Goal: Task Accomplishment & Management: Complete application form

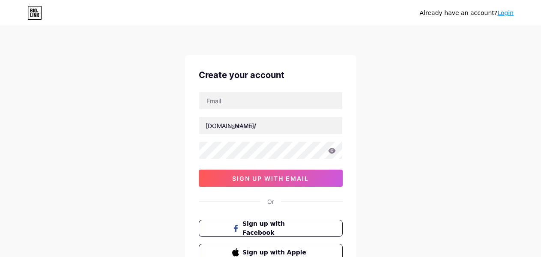
type input "[EMAIL_ADDRESS][DOMAIN_NAME]"
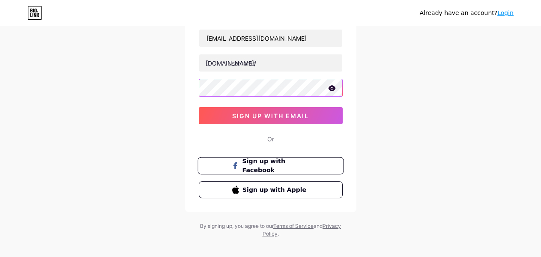
scroll to position [71, 0]
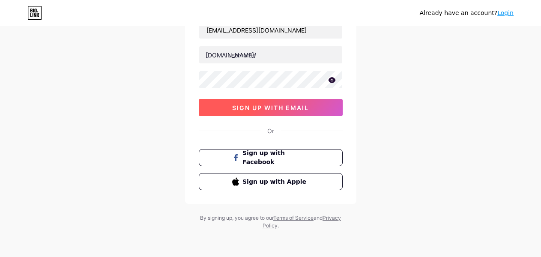
click at [278, 112] on button "sign up with email" at bounding box center [271, 107] width 144 height 17
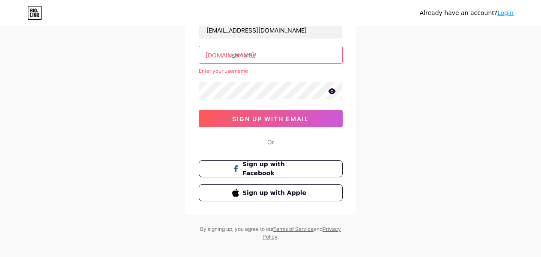
click at [264, 53] on input "text" at bounding box center [270, 54] width 143 height 17
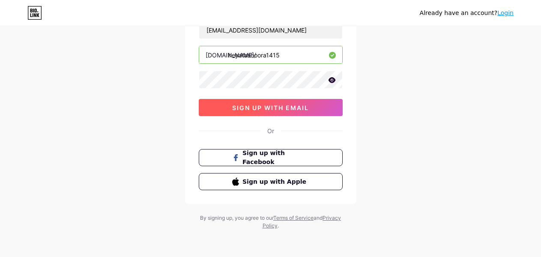
type input "heyatashoora1415"
click at [304, 107] on span "sign up with email" at bounding box center [270, 107] width 77 height 7
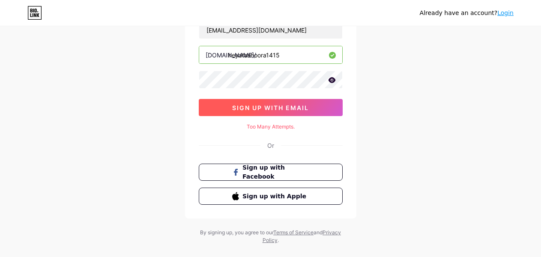
click at [319, 109] on button "sign up with email" at bounding box center [271, 107] width 144 height 17
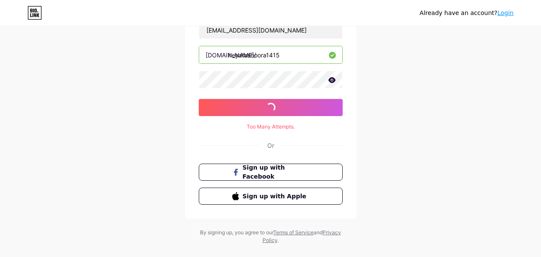
click at [332, 77] on icon at bounding box center [331, 80] width 7 height 6
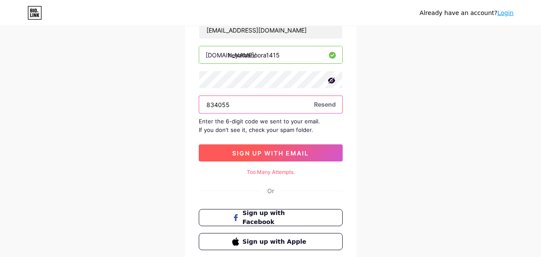
type input "834055"
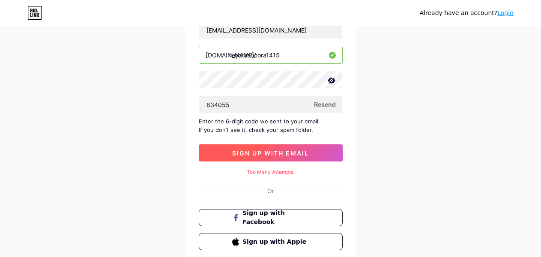
click at [305, 151] on span "sign up with email" at bounding box center [270, 152] width 77 height 7
click at [305, 152] on span "sign up with email" at bounding box center [270, 152] width 77 height 7
click at [304, 153] on span "sign up with email" at bounding box center [270, 152] width 77 height 7
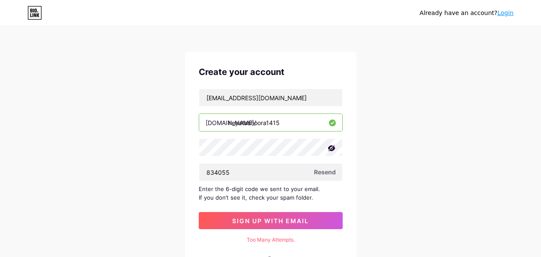
scroll to position [2, 0]
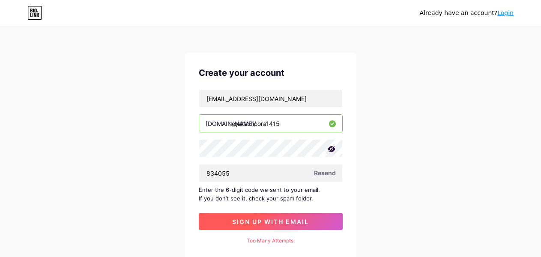
click at [288, 222] on span "sign up with email" at bounding box center [270, 221] width 77 height 7
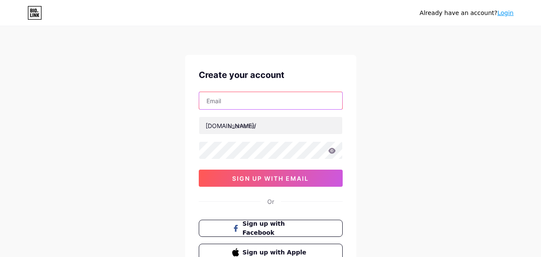
click at [283, 102] on input "text" at bounding box center [270, 100] width 143 height 17
type input "[EMAIL_ADDRESS][DOMAIN_NAME]"
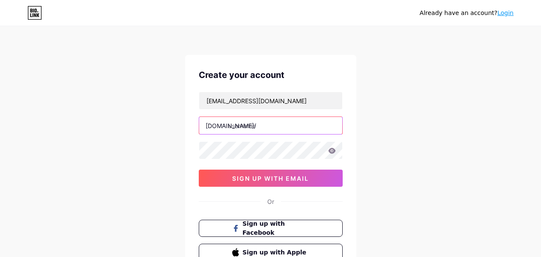
click at [269, 126] on input "text" at bounding box center [270, 125] width 143 height 17
type input "heyatashoora1415"
click at [328, 151] on icon at bounding box center [332, 151] width 8 height 6
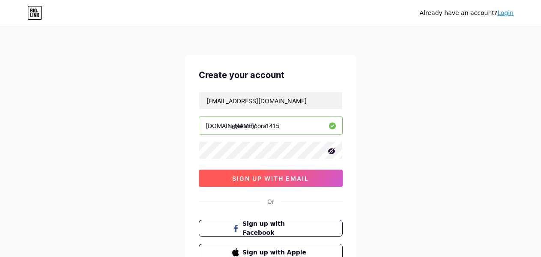
click at [316, 177] on button "sign up with email" at bounding box center [271, 177] width 144 height 17
